Goal: Transaction & Acquisition: Purchase product/service

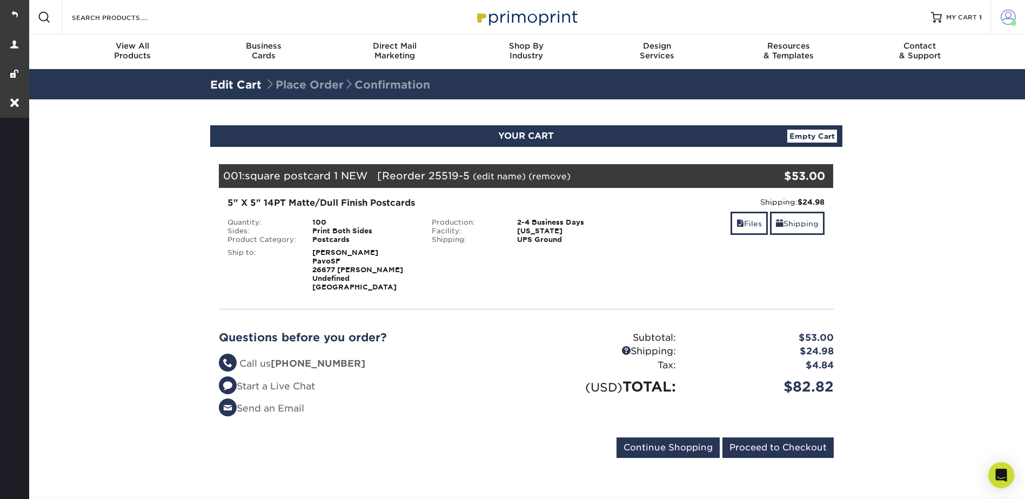
click at [1019, 13] on link "Account" at bounding box center [1007, 17] width 35 height 35
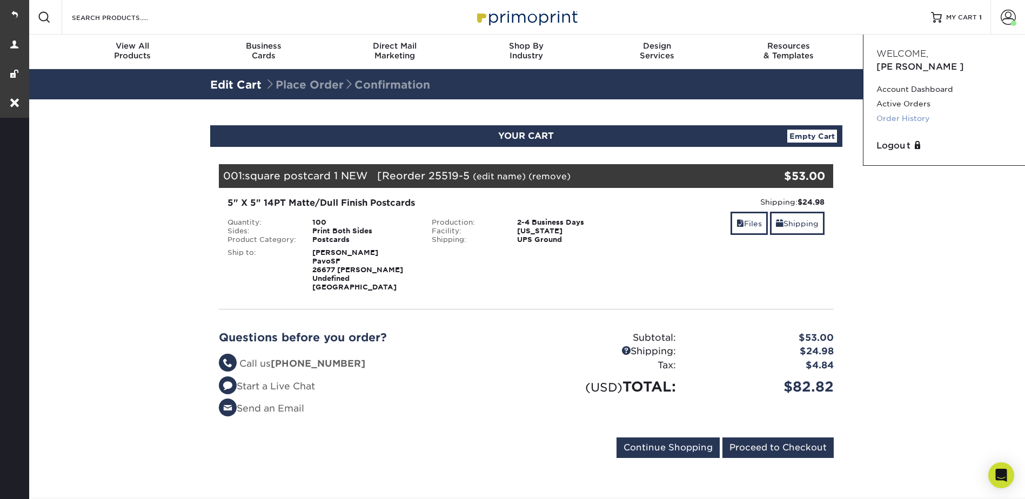
click at [899, 111] on link "Order History" at bounding box center [944, 118] width 136 height 15
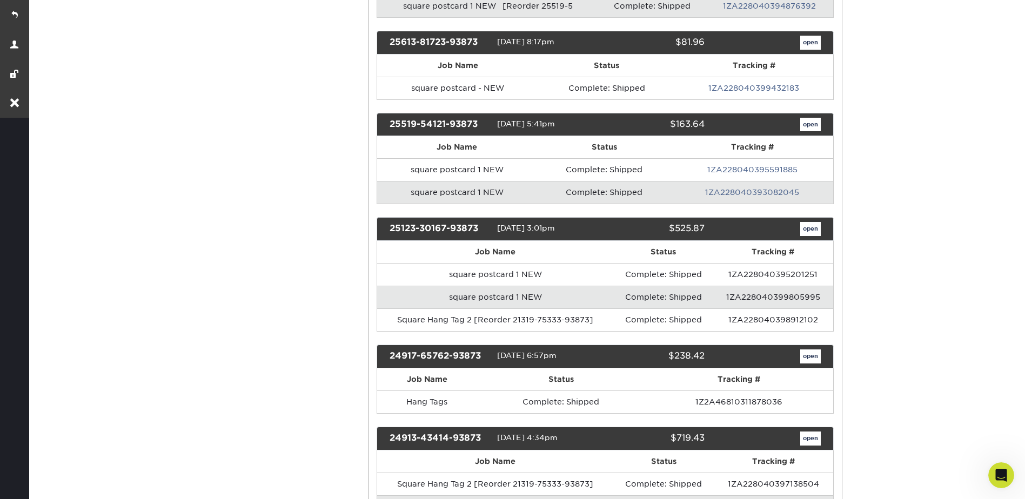
scroll to position [432, 0]
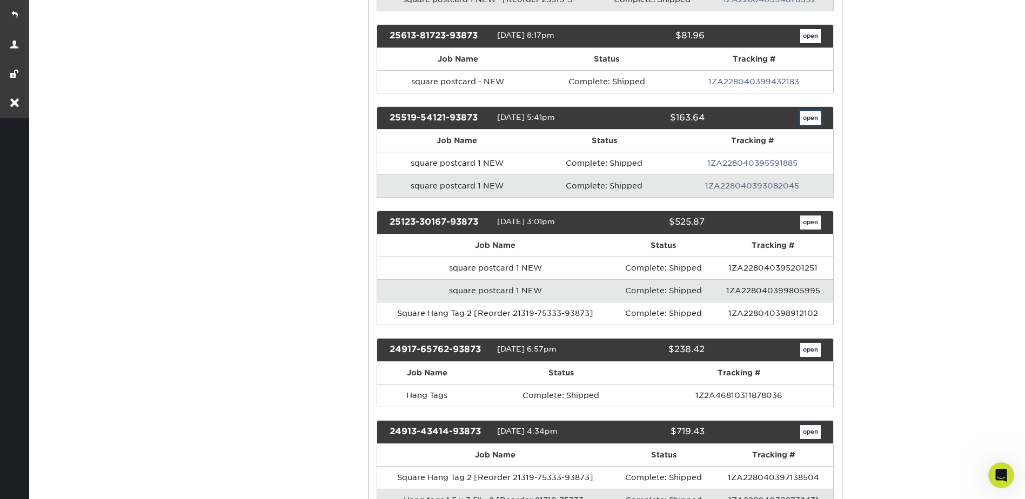
click at [811, 115] on link "open" at bounding box center [810, 118] width 21 height 14
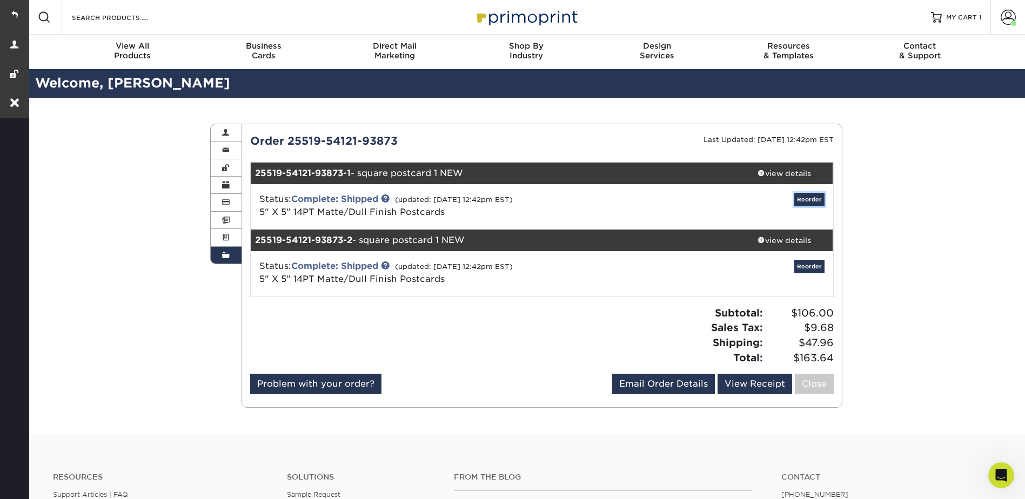
click at [820, 203] on link "Reorder" at bounding box center [809, 200] width 30 height 14
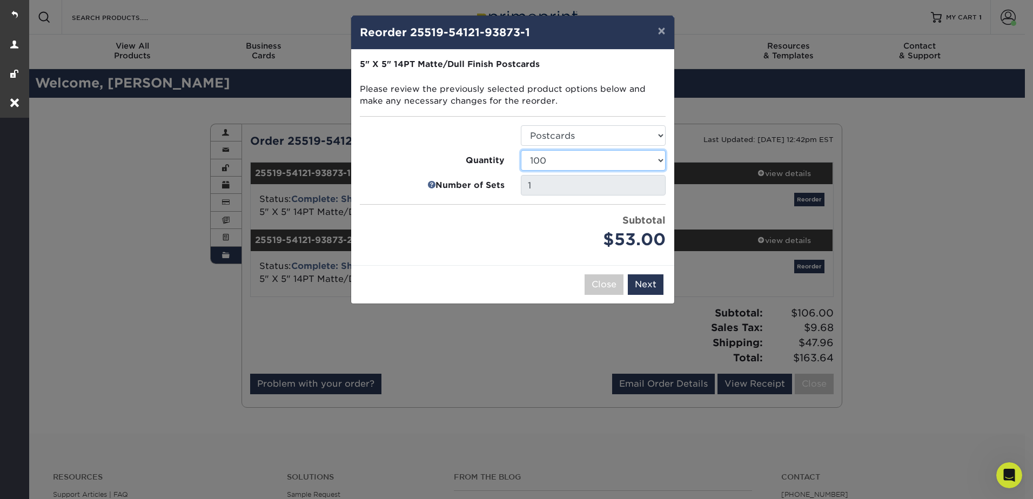
click at [545, 157] on select "100 250 500 1000 2500 5000 7500 10000 15000 20000 25000" at bounding box center [593, 160] width 145 height 21
select select "6237a36b-b046-4ef6-8fed-6cb9c22a5ece"
click at [521, 150] on select "100 250 500 1000 2500 5000 7500 10000 15000 20000 25000" at bounding box center [593, 160] width 145 height 21
click at [646, 283] on button "Next" at bounding box center [646, 284] width 36 height 21
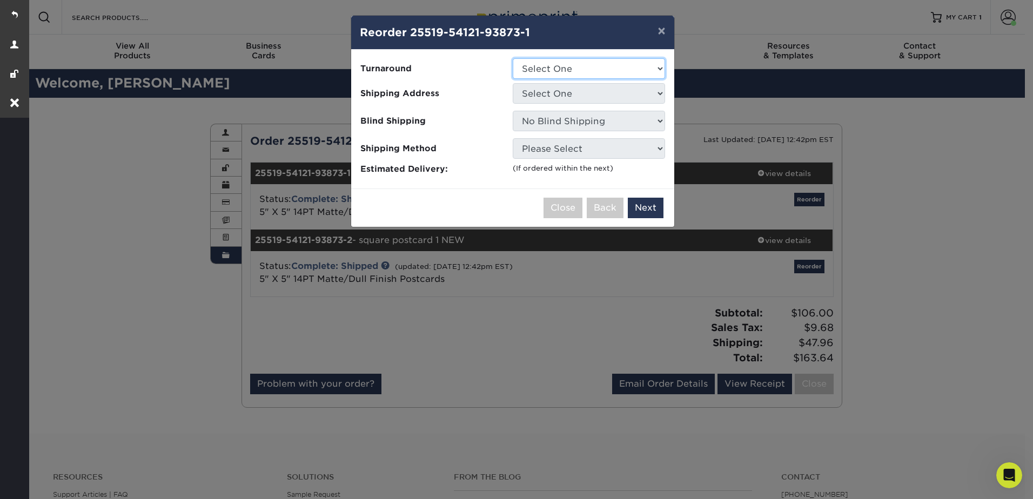
drag, startPoint x: 553, startPoint y: 68, endPoint x: 553, endPoint y: 80, distance: 11.9
click at [553, 68] on select "Select One 2-4 Business Days 2 Day Next Business Day" at bounding box center [589, 68] width 152 height 21
select select "0e9c9694-a955-41e1-b52a-198fc7853595"
click at [513, 58] on select "Select One 2-4 Business Days 2 Day Next Business Day" at bounding box center [589, 68] width 152 height 21
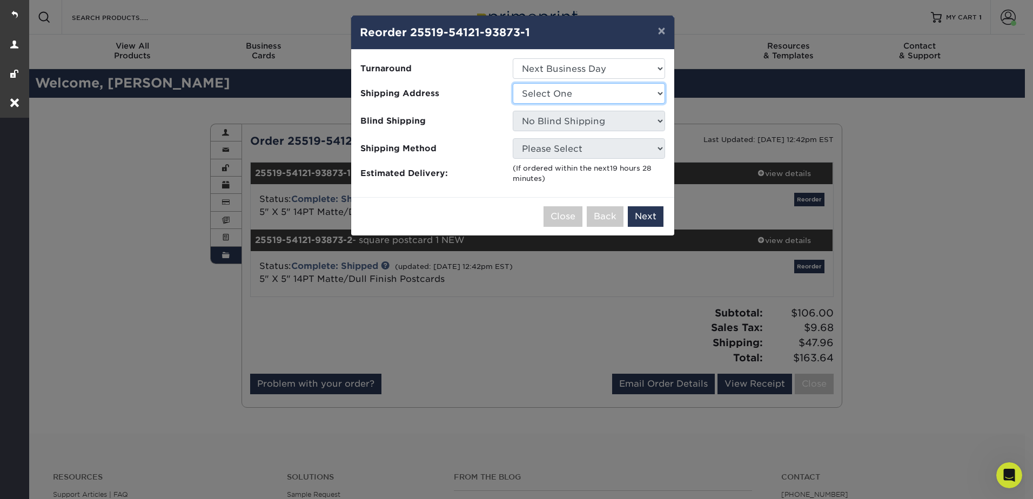
drag, startPoint x: 542, startPoint y: 88, endPoint x: 549, endPoint y: 104, distance: 17.2
click at [542, 88] on select "Select One Anita Mehta Sarah Taschetta" at bounding box center [589, 93] width 152 height 21
select select "106748"
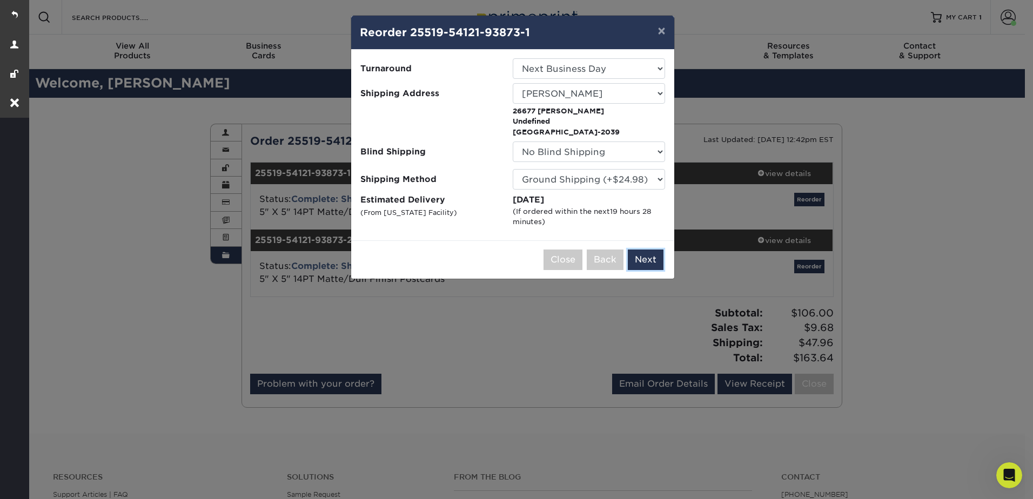
click at [653, 259] on button "Next" at bounding box center [646, 260] width 36 height 21
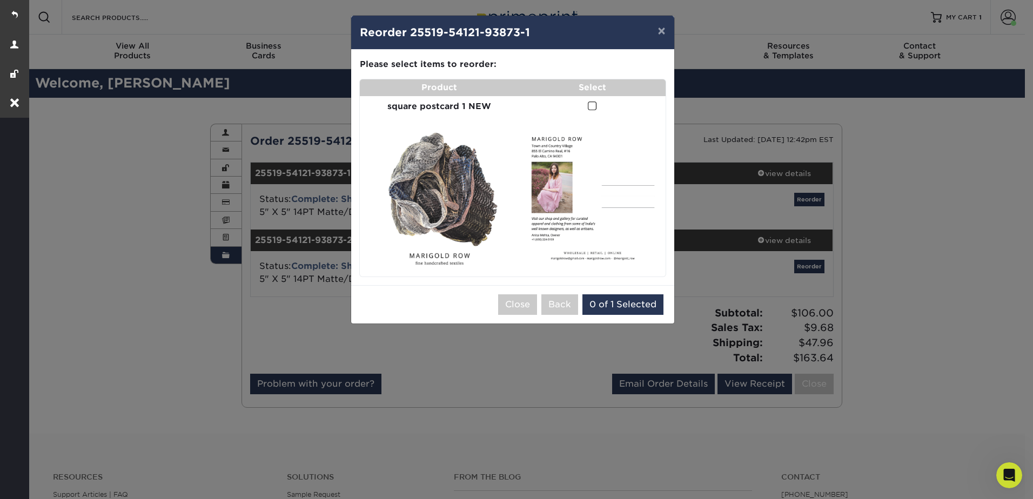
click at [591, 103] on span at bounding box center [592, 106] width 9 height 10
click at [0, 0] on input "checkbox" at bounding box center [0, 0] width 0 height 0
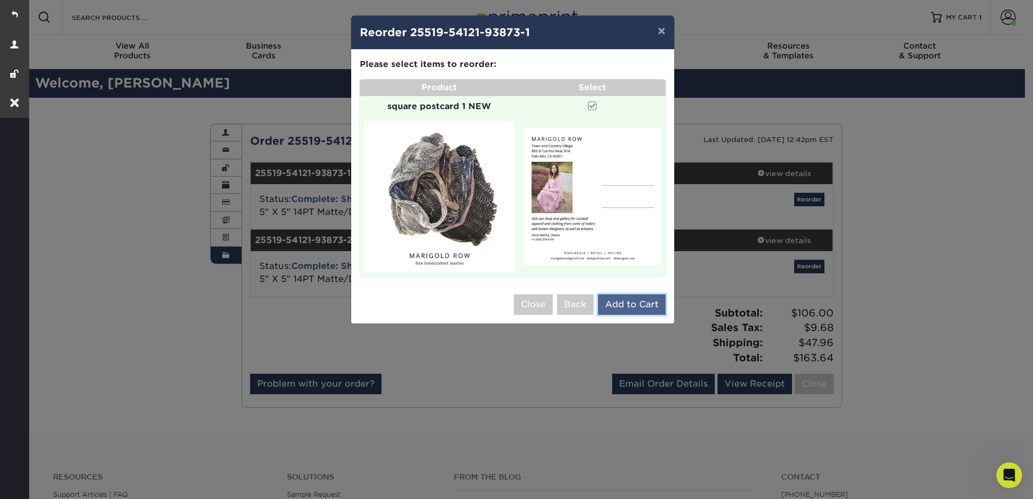
drag, startPoint x: 635, startPoint y: 301, endPoint x: 637, endPoint y: 295, distance: 6.2
click at [635, 302] on button "Add to Cart" at bounding box center [632, 304] width 68 height 21
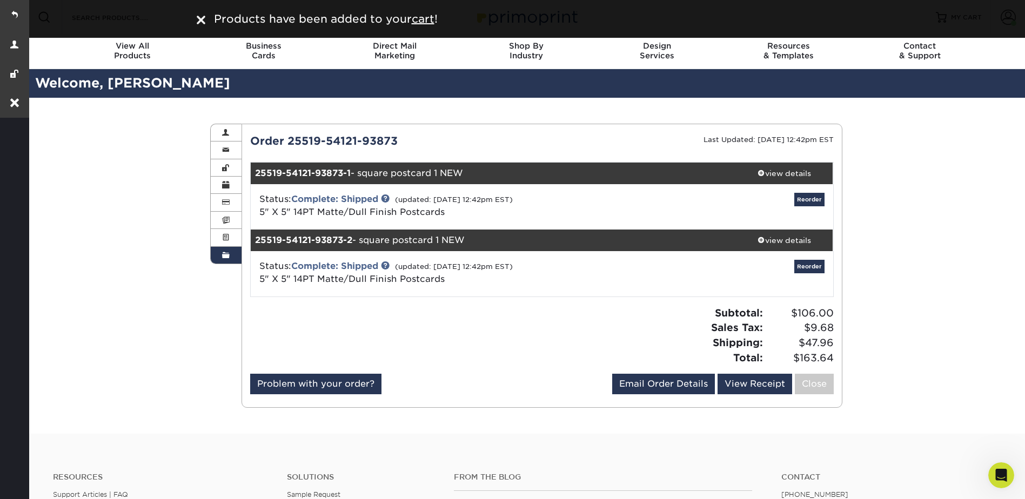
click at [990, 146] on div "Order History Account Overview Contact Information Change Password Address Book…" at bounding box center [526, 266] width 998 height 336
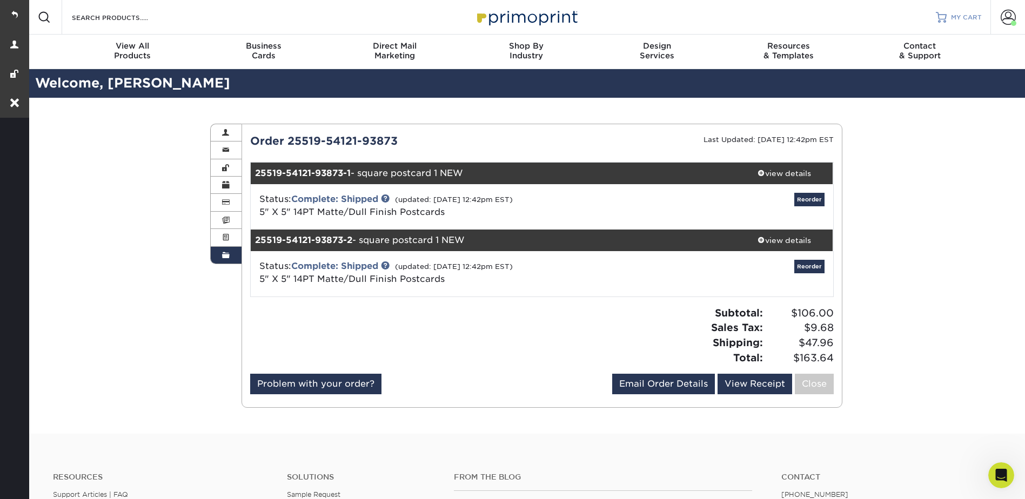
click at [958, 14] on span "MY CART" at bounding box center [966, 17] width 31 height 9
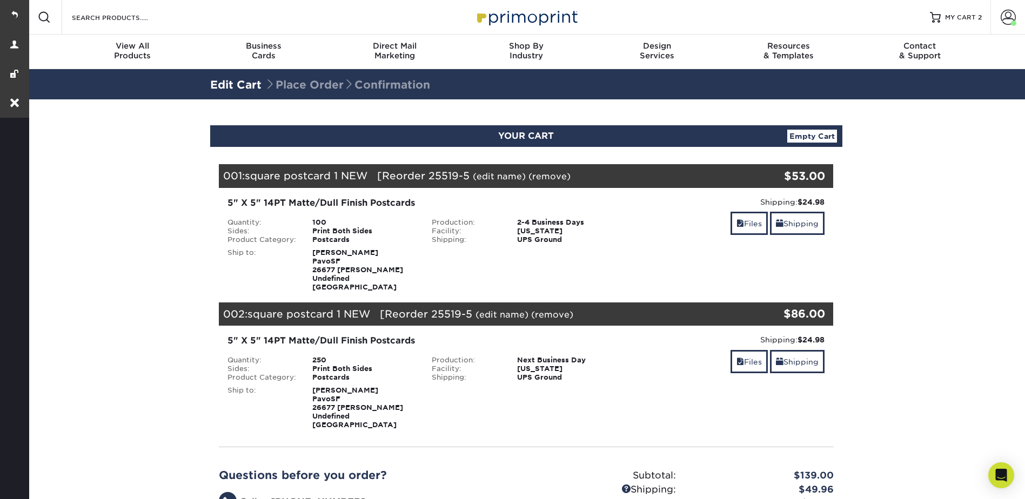
click at [539, 173] on link "(remove)" at bounding box center [549, 176] width 42 height 10
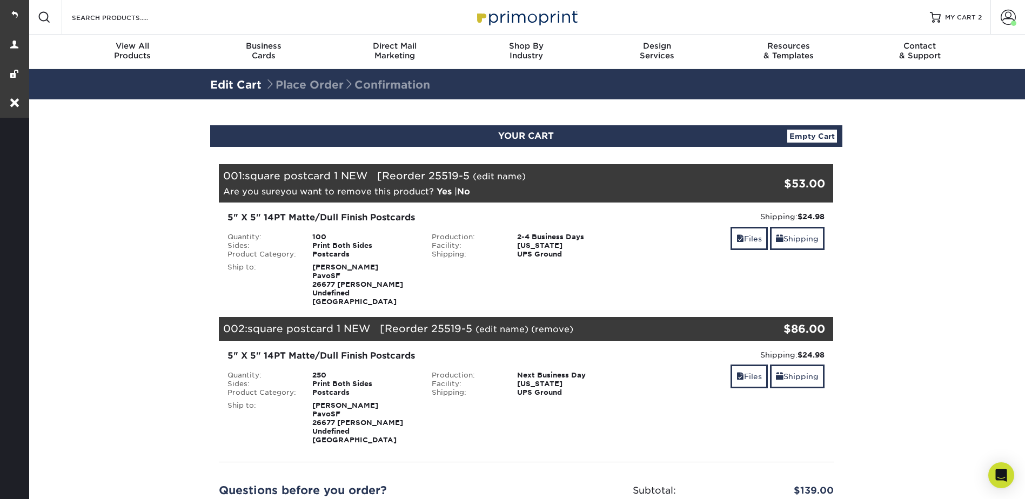
click at [441, 190] on link "Yes" at bounding box center [444, 191] width 15 height 10
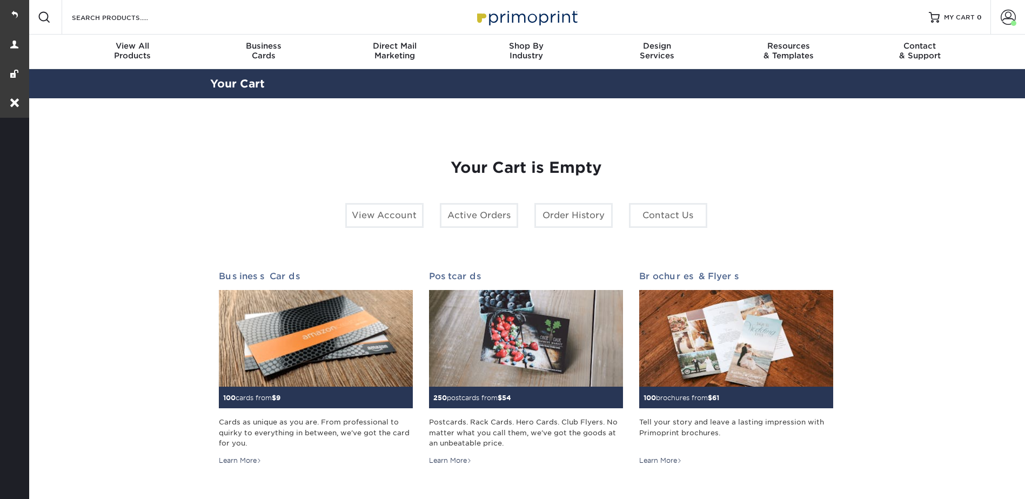
click at [1007, 12] on span at bounding box center [1008, 17] width 15 height 15
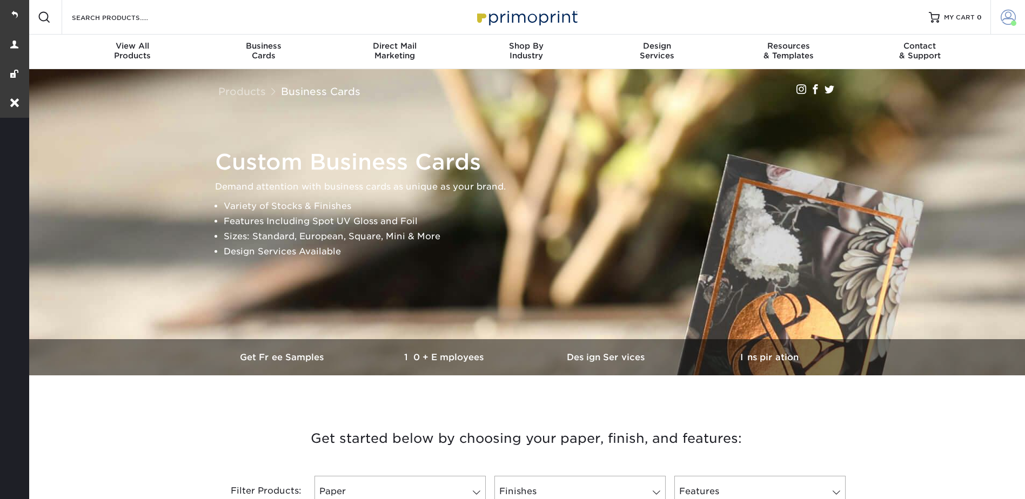
click at [1010, 12] on span at bounding box center [1008, 17] width 15 height 15
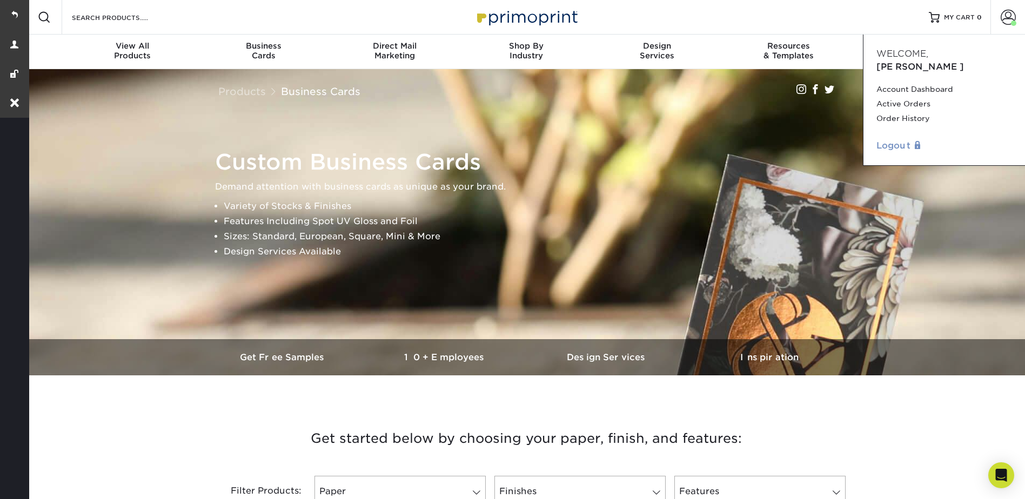
click at [892, 139] on link "Logout" at bounding box center [944, 145] width 136 height 13
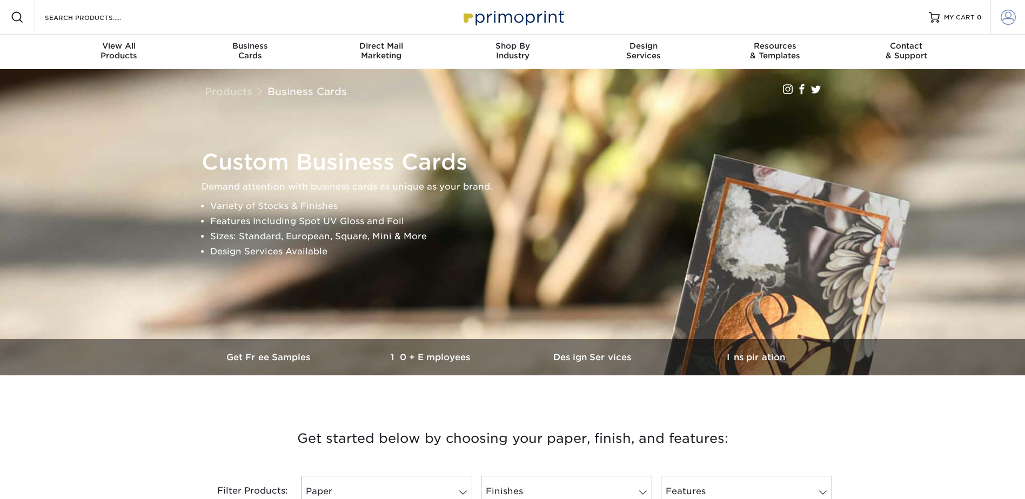
type input "[EMAIL_ADDRESS][DOMAIN_NAME]"
click at [1006, 18] on span at bounding box center [1008, 17] width 15 height 15
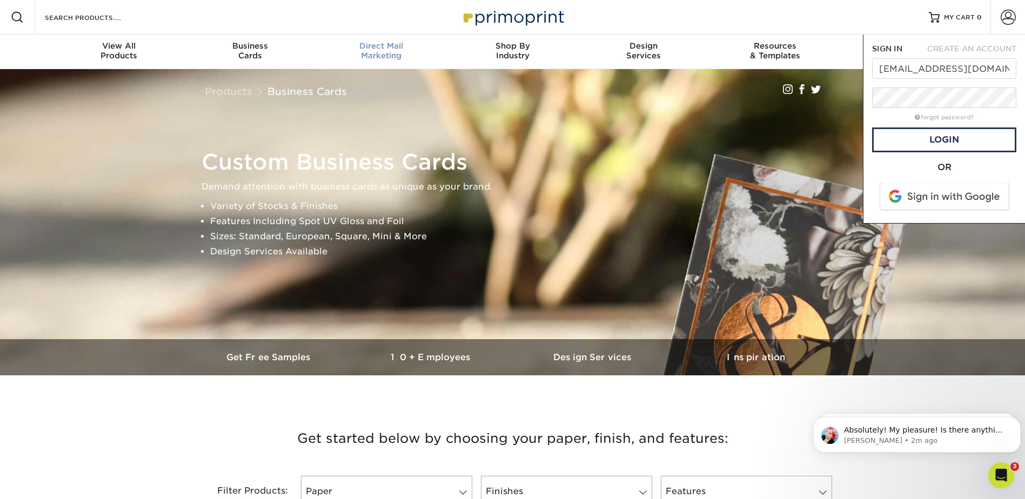
click at [378, 44] on span "Direct Mail" at bounding box center [381, 46] width 131 height 10
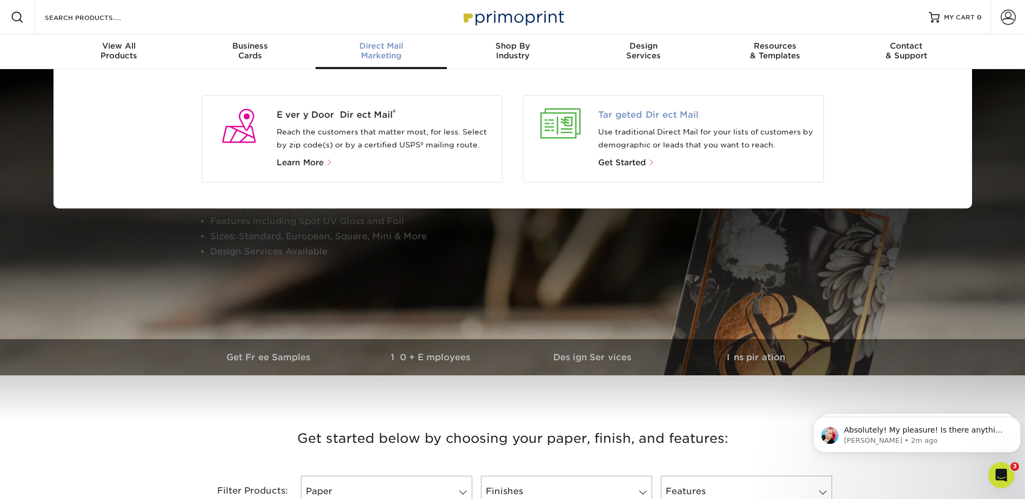
click at [628, 114] on span "Targeted Direct Mail" at bounding box center [706, 115] width 217 height 13
